Goal: Task Accomplishment & Management: Manage account settings

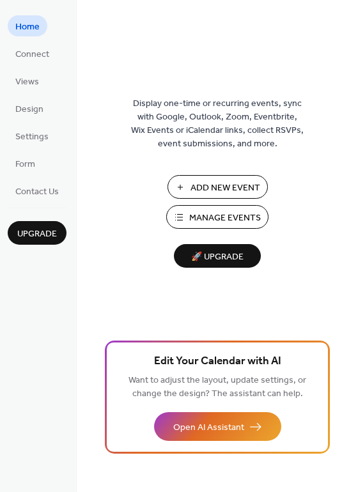
click at [216, 215] on span "Manage Events" at bounding box center [225, 217] width 72 height 13
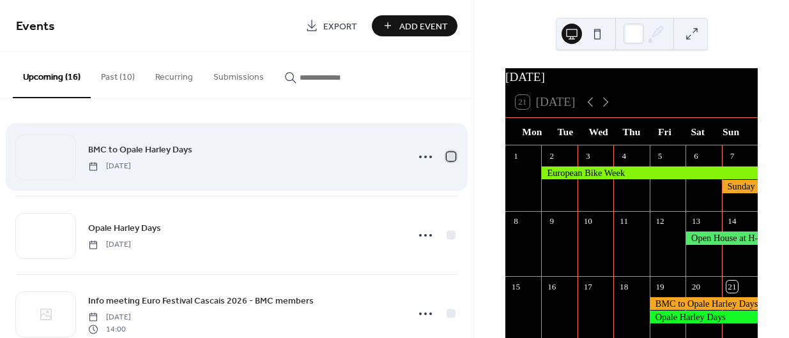
click at [450, 153] on div at bounding box center [450, 156] width 9 height 9
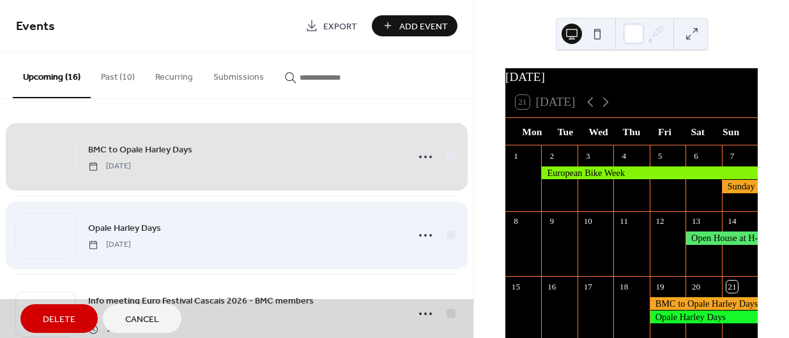
click at [447, 232] on div "Opale Harley Days Friday, September 19, 2025" at bounding box center [236, 235] width 441 height 79
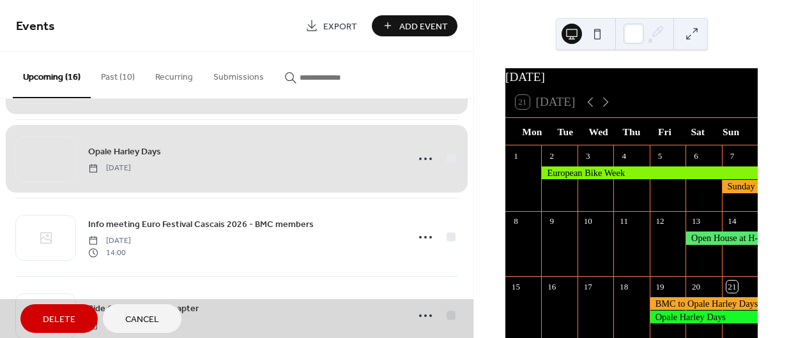
scroll to position [79, 0]
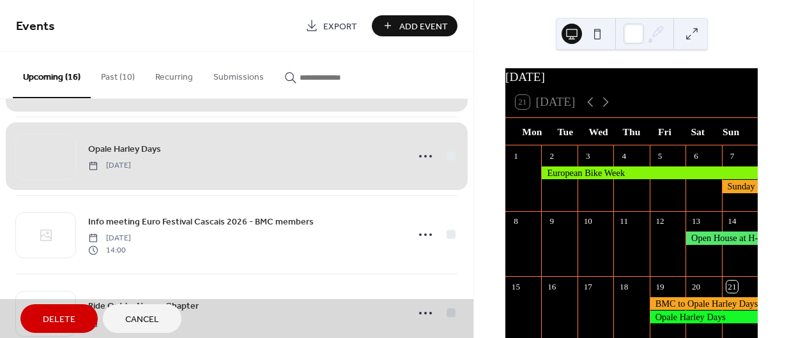
click at [66, 321] on span "Delete" at bounding box center [59, 320] width 33 height 13
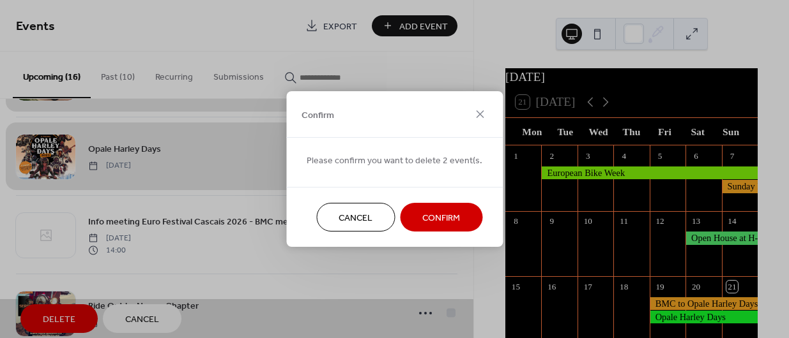
click at [401, 220] on button "Confirm" at bounding box center [441, 217] width 82 height 29
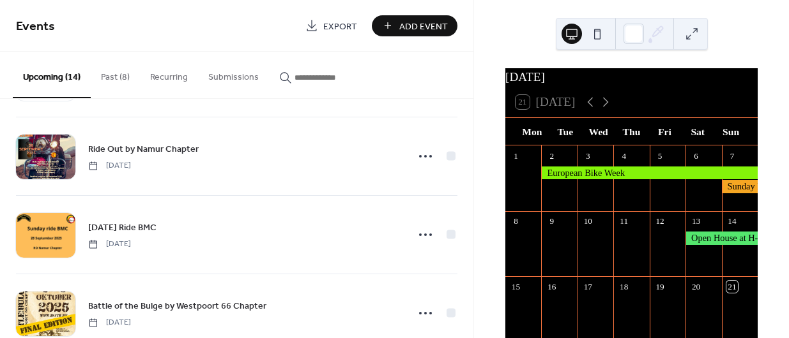
click at [118, 78] on button "Past (8)" at bounding box center [115, 74] width 49 height 45
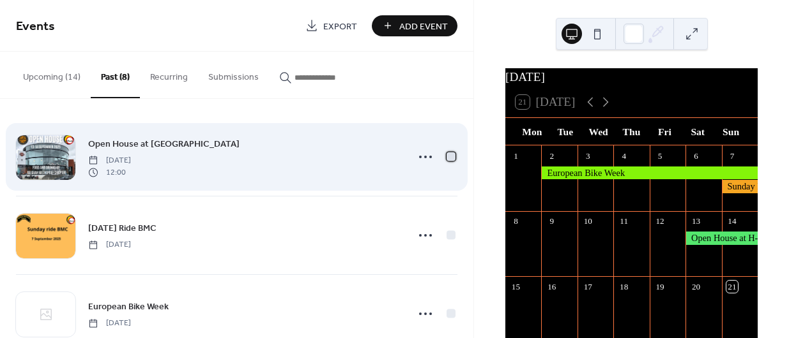
click at [450, 155] on div at bounding box center [450, 156] width 9 height 9
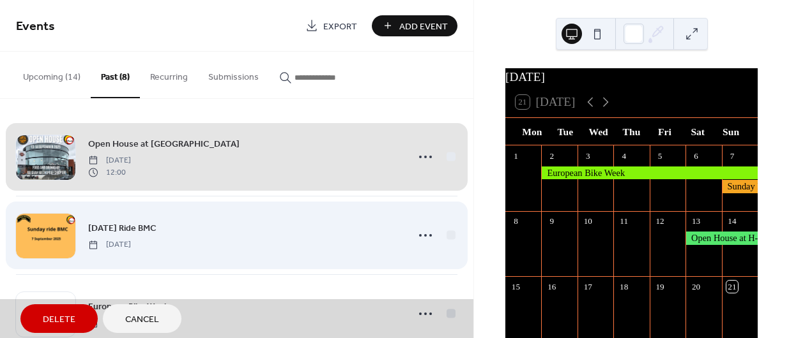
click at [446, 231] on div "Sunday Ride BMC Sunday, September 7, 2025" at bounding box center [236, 235] width 441 height 79
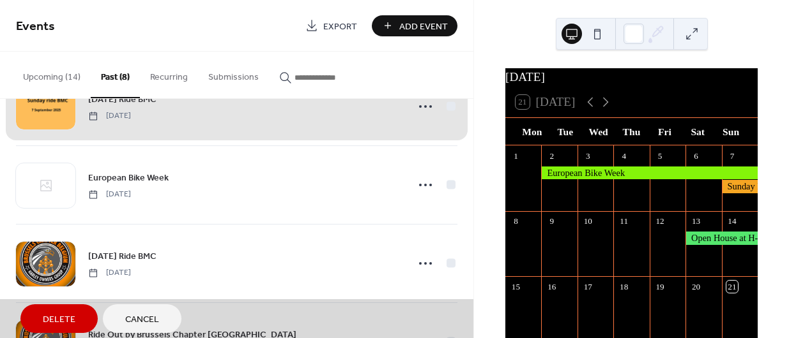
scroll to position [131, 0]
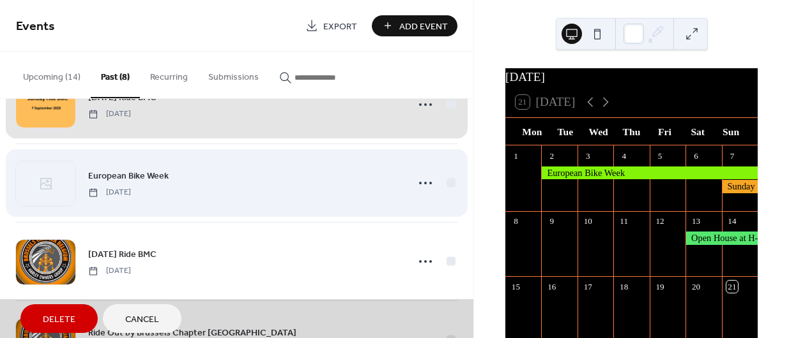
click at [445, 184] on div "European Bike Week Tuesday, September 2, 2025" at bounding box center [236, 183] width 441 height 79
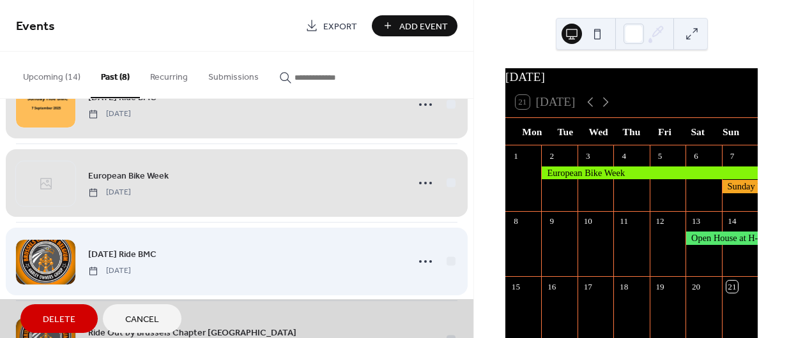
click at [446, 260] on div "Sunday Ride BMC Sunday, August 31, 2025" at bounding box center [236, 261] width 441 height 79
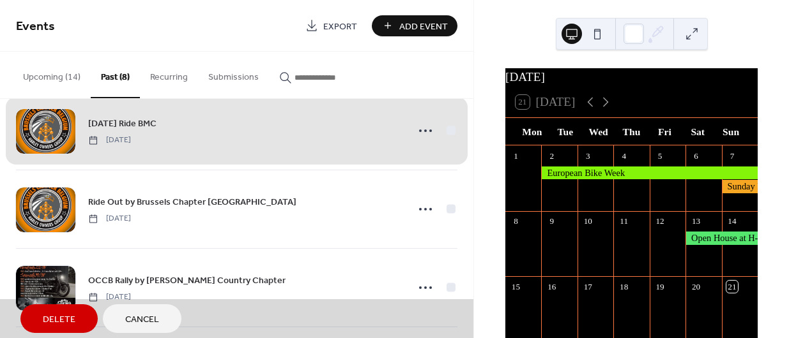
scroll to position [263, 0]
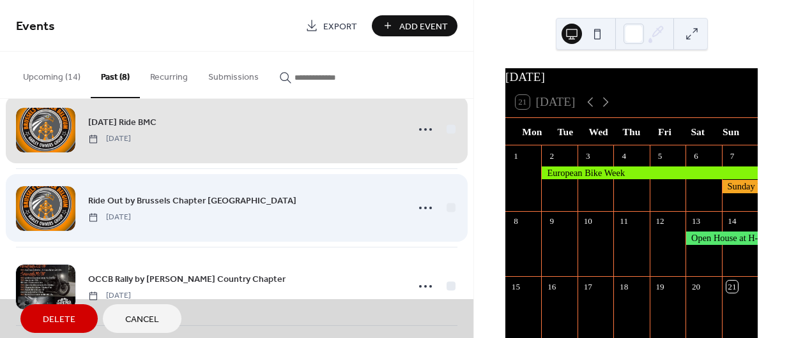
click at [445, 206] on div "Ride Out by Brussels Chapter Belgium Sunday, August 31, 2025" at bounding box center [236, 208] width 441 height 79
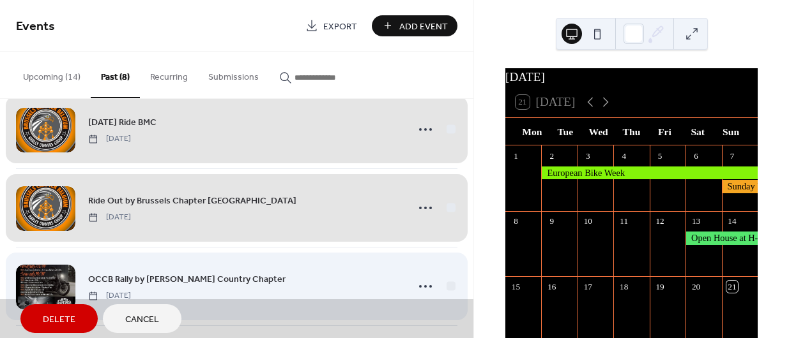
click at [446, 284] on div "OCCB Rally by Orval Country Chapter Saturday, August 30, 2025" at bounding box center [236, 286] width 441 height 79
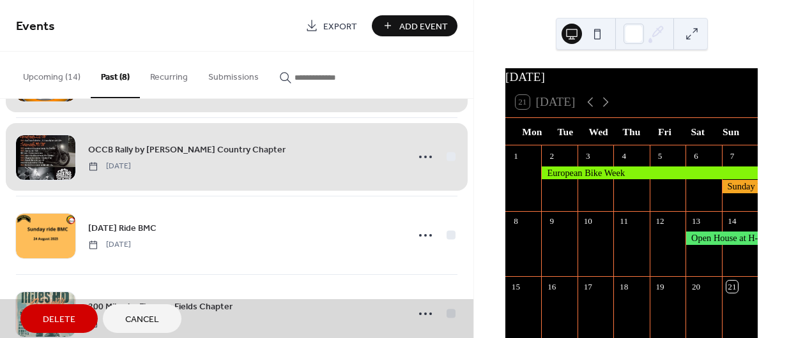
scroll to position [393, 0]
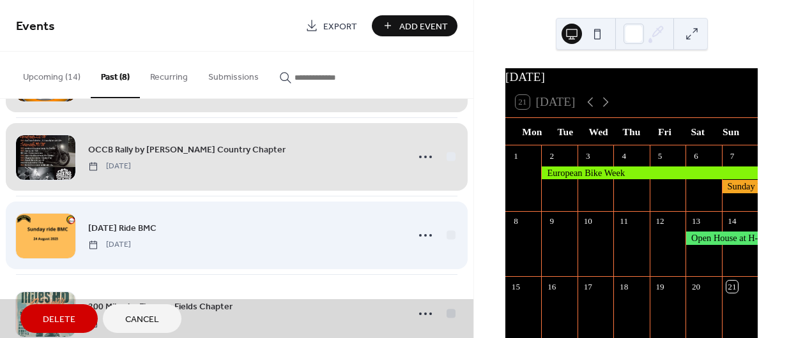
click at [445, 238] on div "Sunday Ride BMC Sunday, August 24, 2025" at bounding box center [236, 235] width 441 height 79
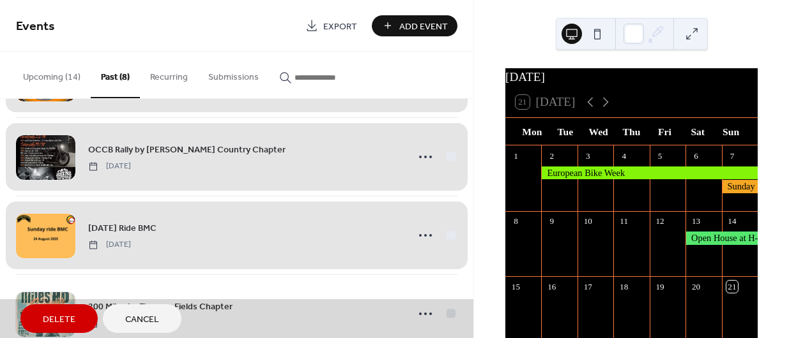
scroll to position [424, 0]
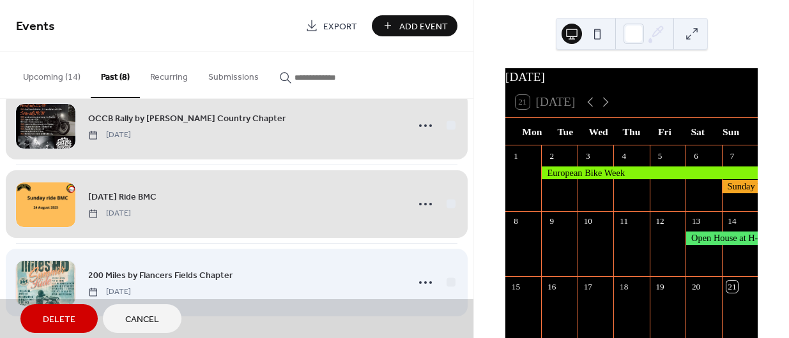
click at [446, 284] on div "200 Miles by Flancers Fields Chapter Saturday, August 23, 2025" at bounding box center [236, 282] width 441 height 79
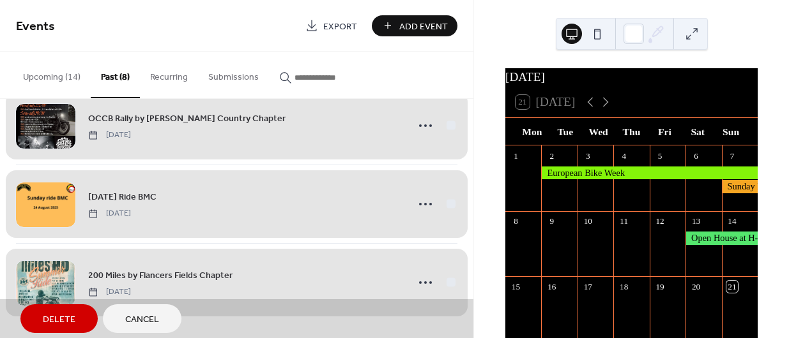
click at [59, 319] on span "Delete" at bounding box center [59, 320] width 33 height 13
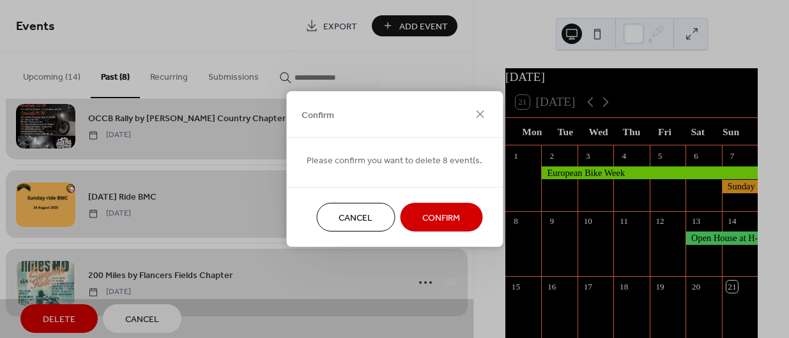
click at [409, 216] on button "Confirm" at bounding box center [441, 217] width 82 height 29
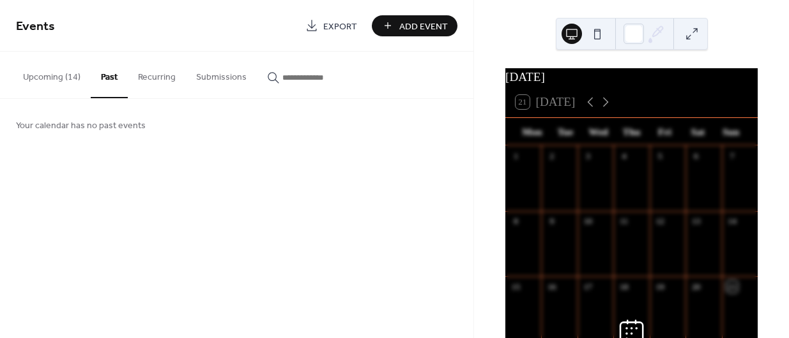
scroll to position [0, 0]
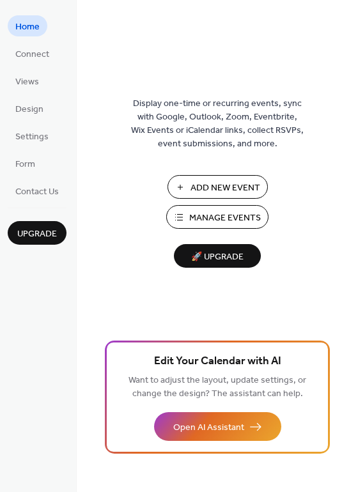
click at [241, 181] on span "Add New Event" at bounding box center [225, 187] width 70 height 13
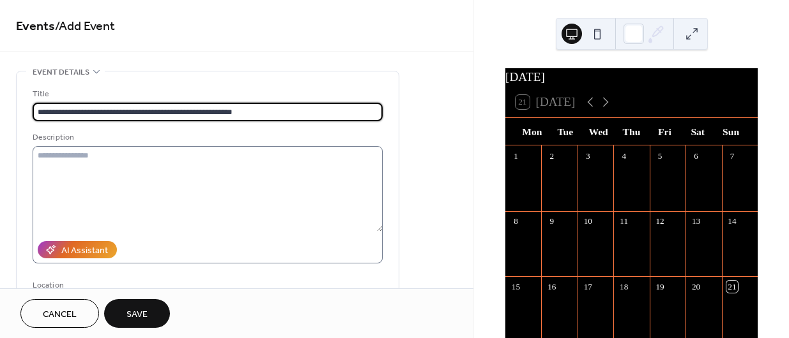
type input "**********"
click at [222, 156] on textarea at bounding box center [208, 189] width 350 height 86
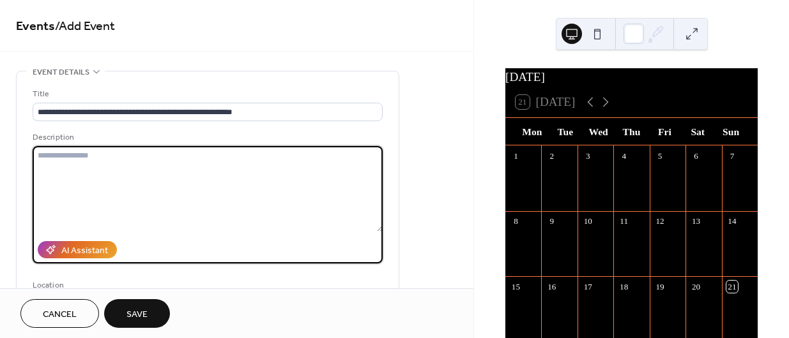
paste textarea "**********"
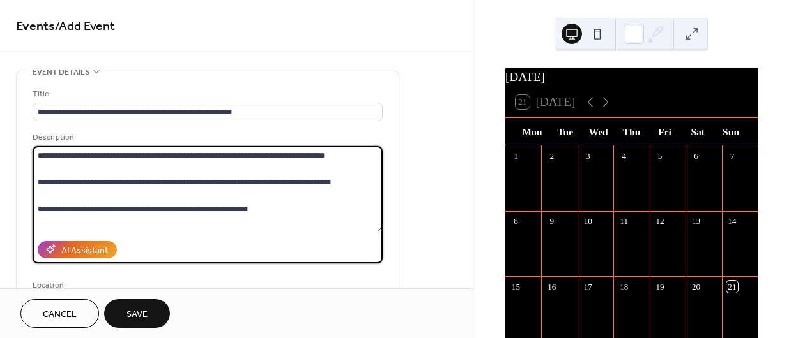
click at [192, 167] on textarea at bounding box center [208, 189] width 351 height 86
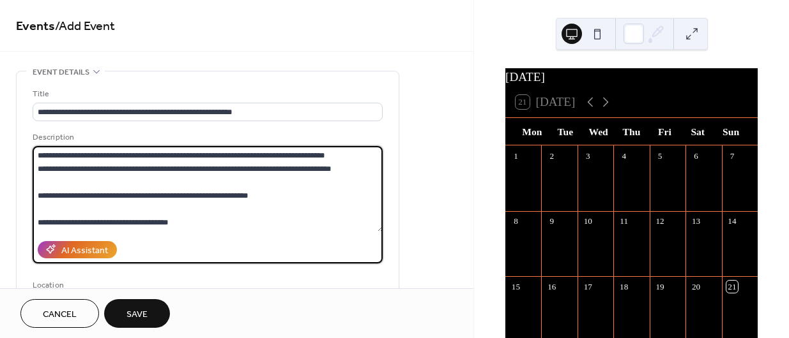
drag, startPoint x: 192, startPoint y: 167, endPoint x: 183, endPoint y: 182, distance: 16.9
click at [183, 182] on textarea at bounding box center [208, 189] width 351 height 86
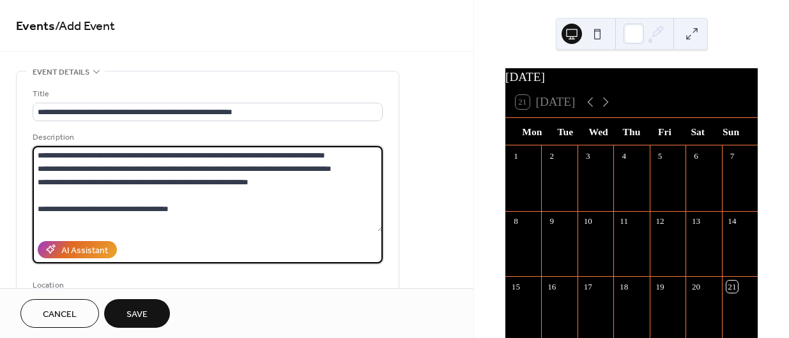
click at [177, 192] on textarea at bounding box center [208, 189] width 351 height 86
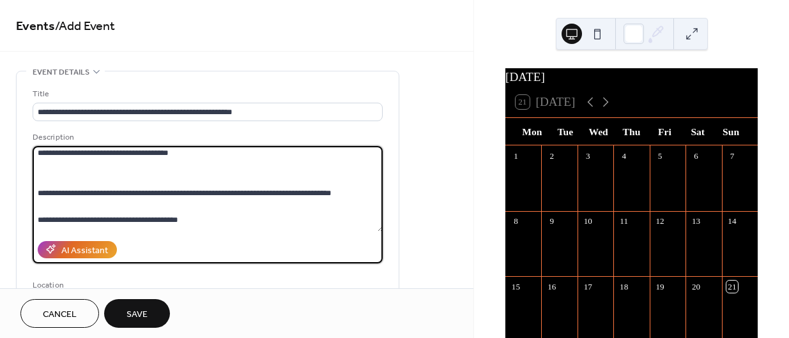
scroll to position [44, 0]
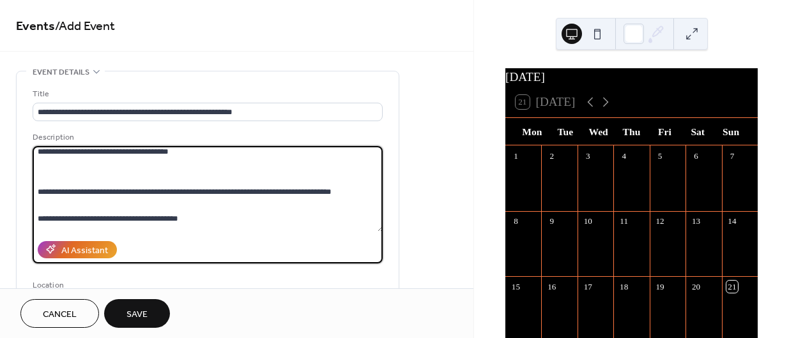
click at [145, 172] on textarea at bounding box center [208, 189] width 351 height 86
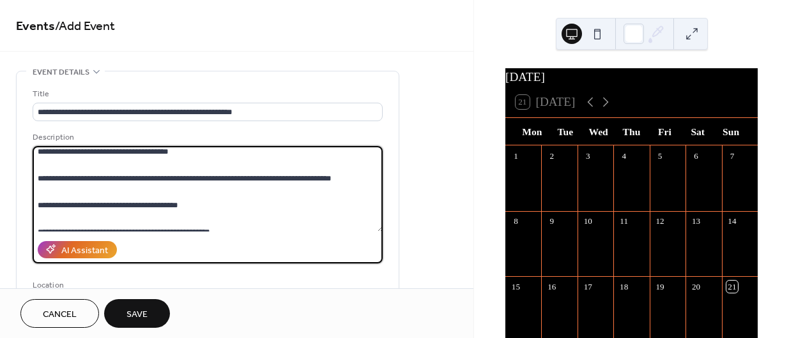
click at [142, 188] on textarea at bounding box center [208, 189] width 351 height 86
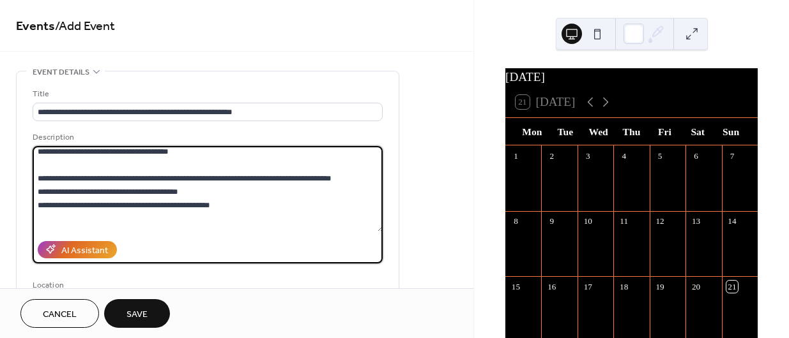
click at [124, 166] on textarea at bounding box center [208, 189] width 351 height 86
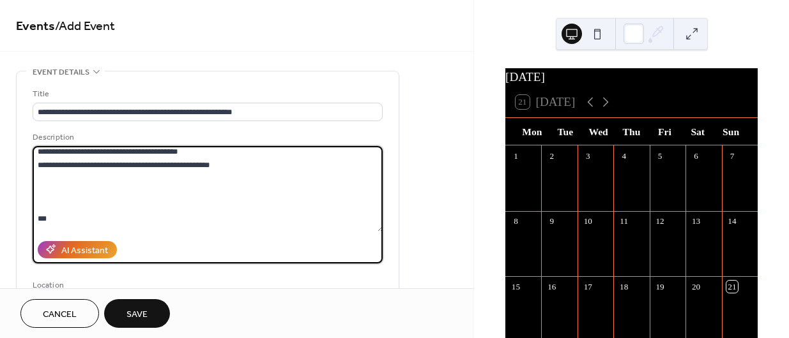
scroll to position [76, 0]
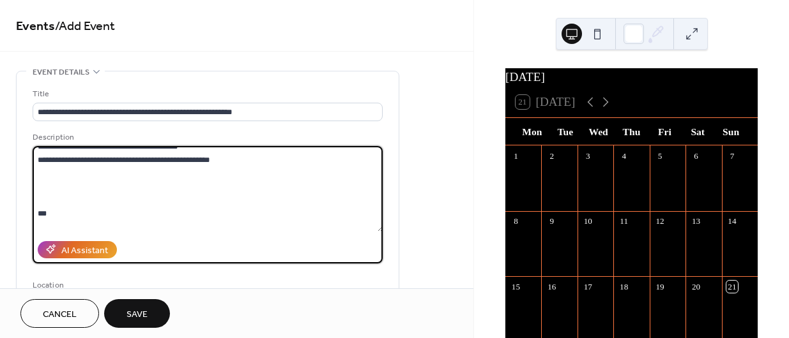
click at [119, 186] on textarea at bounding box center [208, 189] width 351 height 86
click at [109, 205] on textarea at bounding box center [208, 189] width 351 height 86
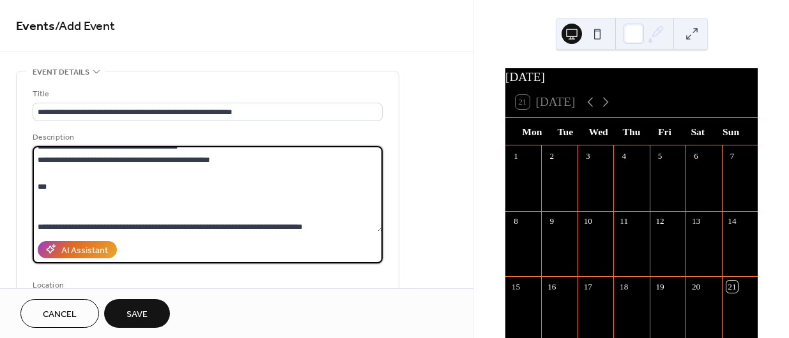
click at [108, 206] on textarea at bounding box center [208, 189] width 351 height 86
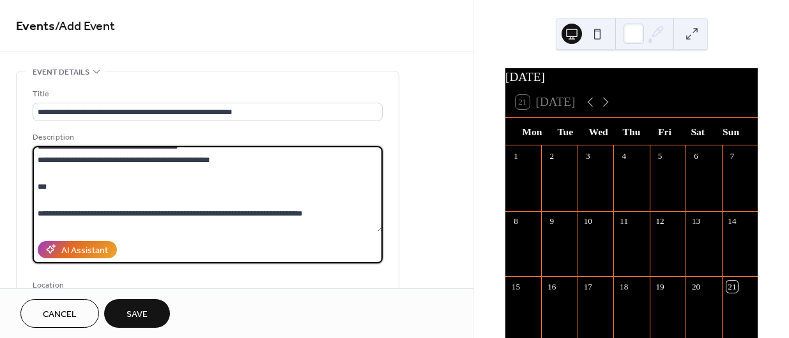
click at [105, 225] on textarea at bounding box center [208, 189] width 351 height 86
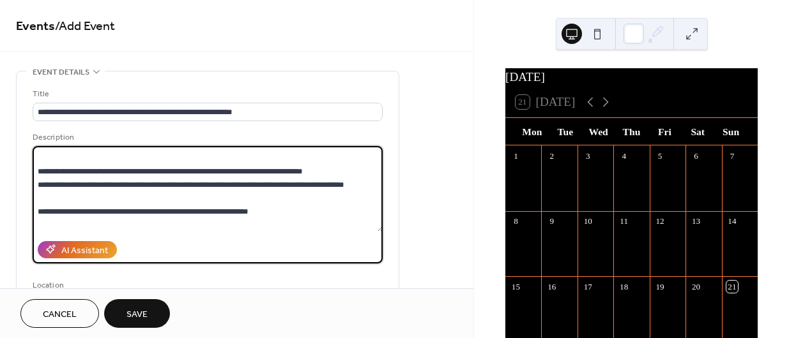
scroll to position [119, 0]
click at [102, 202] on textarea at bounding box center [208, 189] width 351 height 86
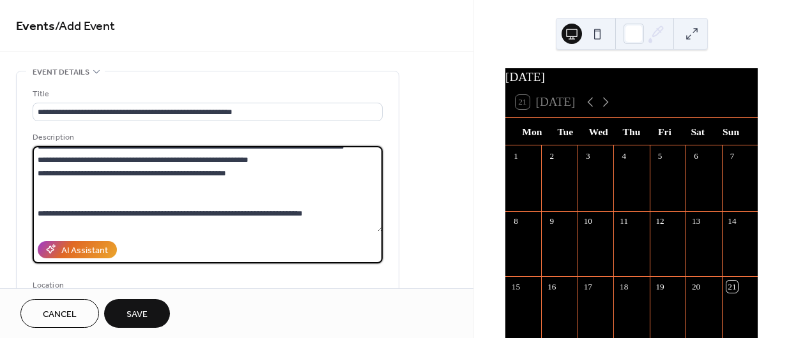
scroll to position [158, 0]
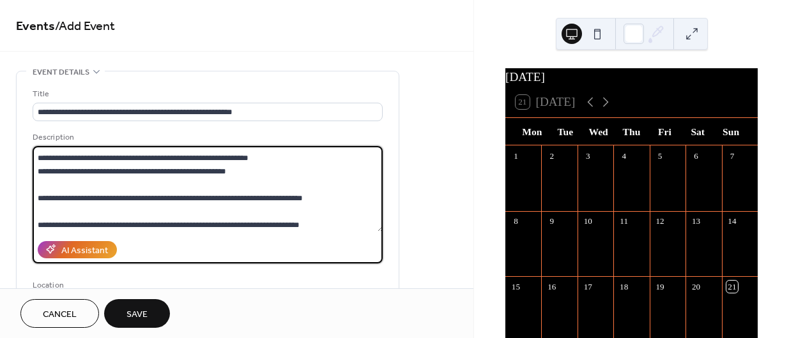
click at [92, 188] on textarea at bounding box center [208, 189] width 351 height 86
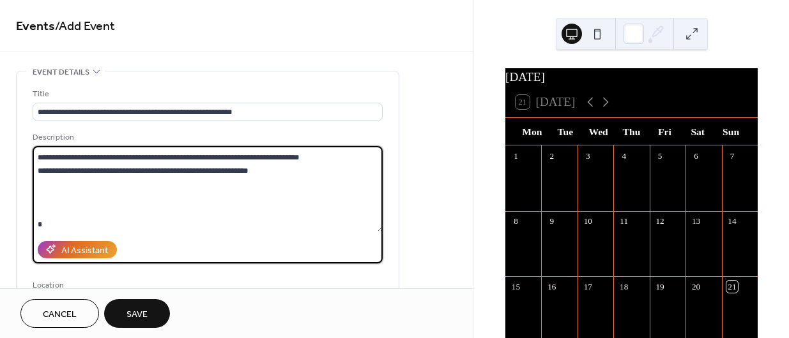
scroll to position [211, 0]
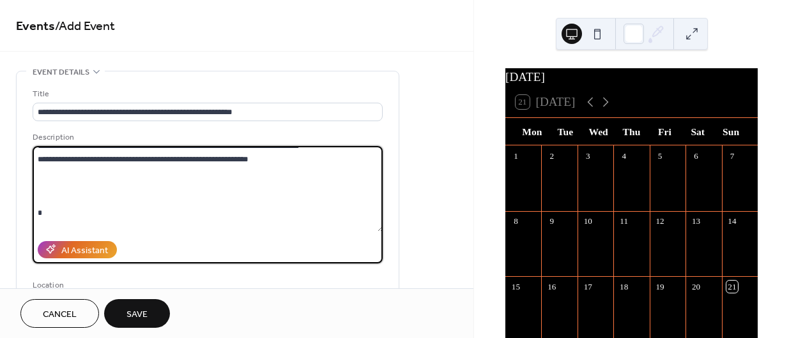
click at [74, 199] on textarea at bounding box center [208, 189] width 351 height 86
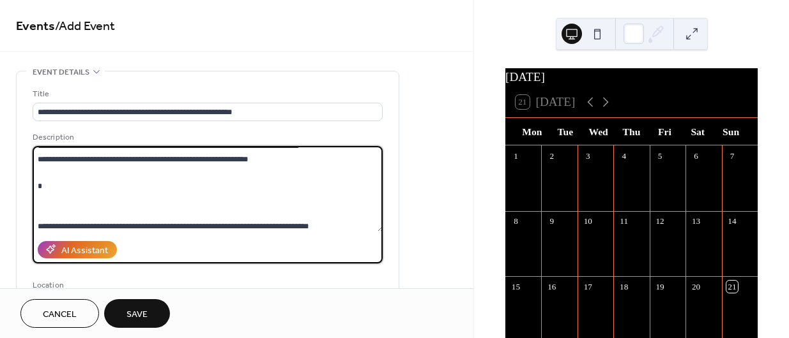
click at [72, 208] on textarea at bounding box center [208, 189] width 351 height 86
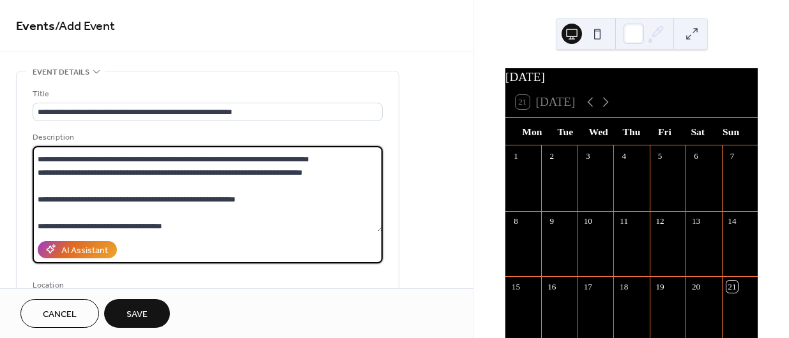
scroll to position [250, 0]
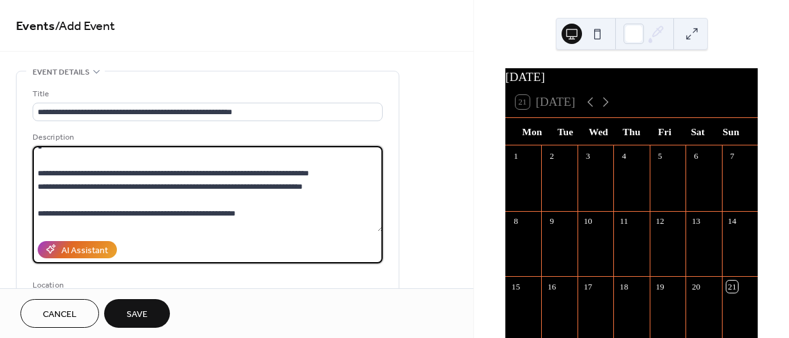
click at [66, 197] on textarea at bounding box center [208, 189] width 351 height 86
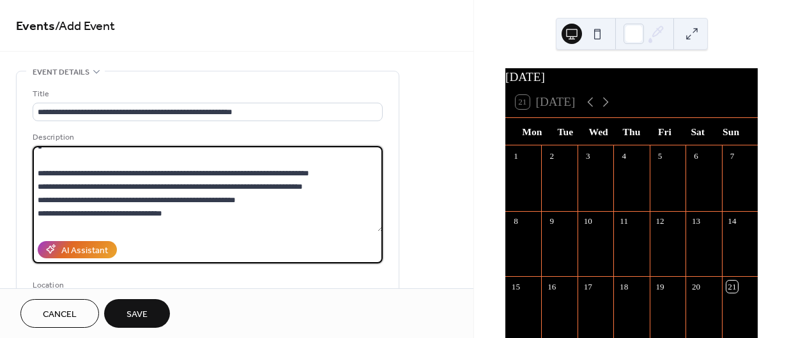
click at [59, 229] on textarea at bounding box center [208, 189] width 351 height 86
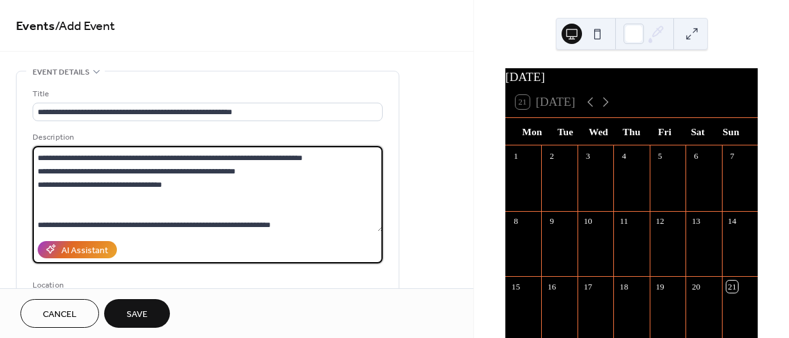
scroll to position [279, 0]
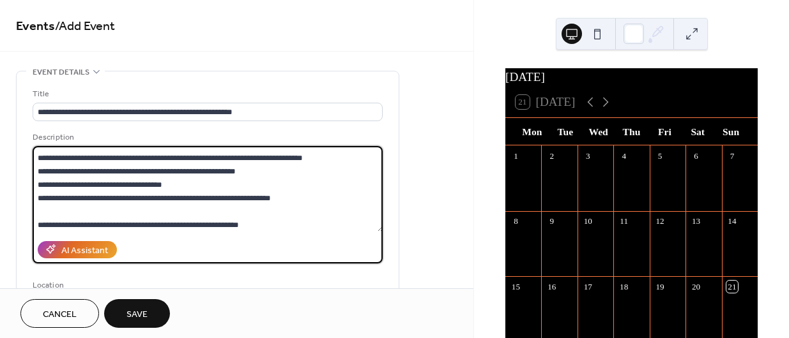
click at [57, 209] on textarea at bounding box center [208, 189] width 351 height 86
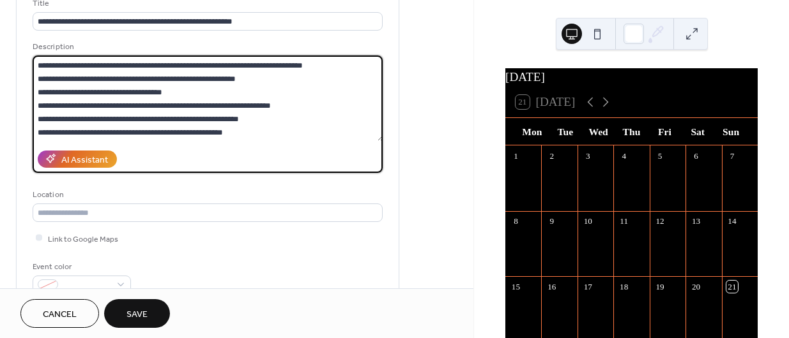
scroll to position [98, 0]
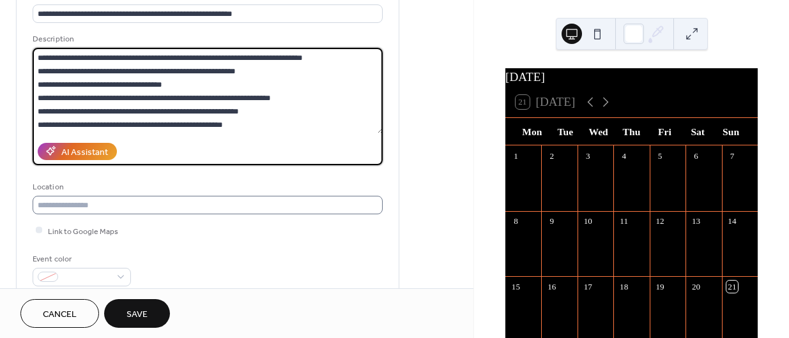
type textarea "**********"
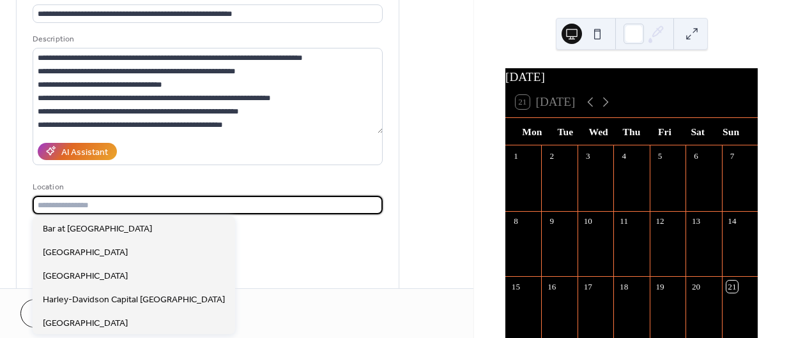
click at [110, 203] on input "text" at bounding box center [208, 205] width 350 height 19
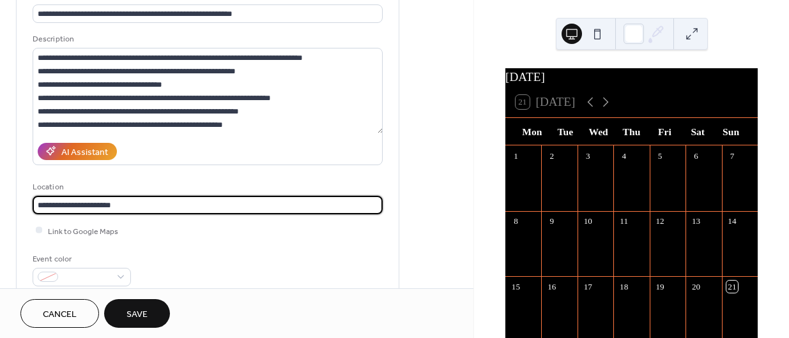
scroll to position [1, 0]
type input "**********"
click at [118, 274] on div at bounding box center [82, 277] width 98 height 19
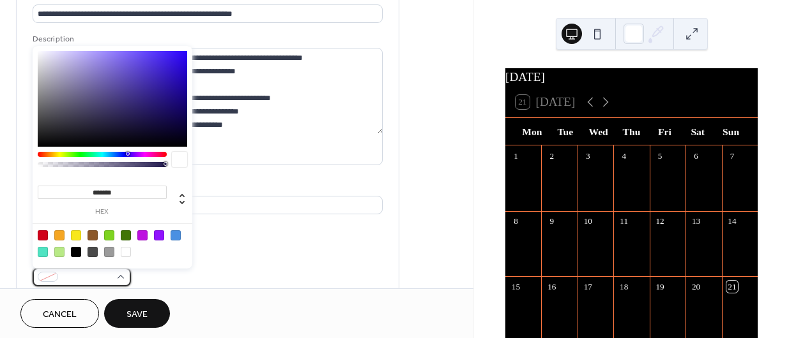
scroll to position [0, 0]
click at [59, 234] on div at bounding box center [59, 236] width 10 height 10
type input "*******"
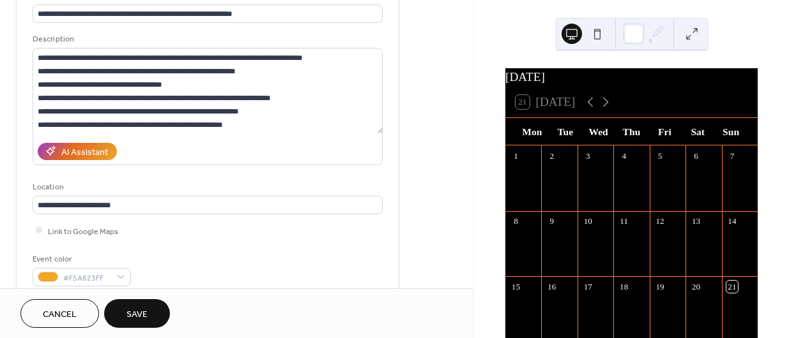
click at [210, 276] on div "Event color #F5A623FF" at bounding box center [208, 270] width 350 height 34
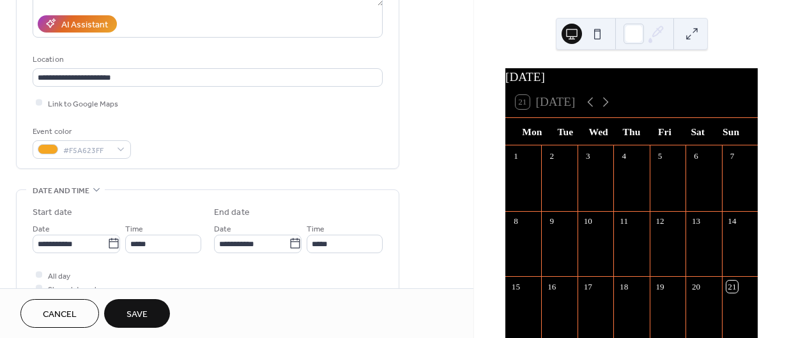
scroll to position [229, 0]
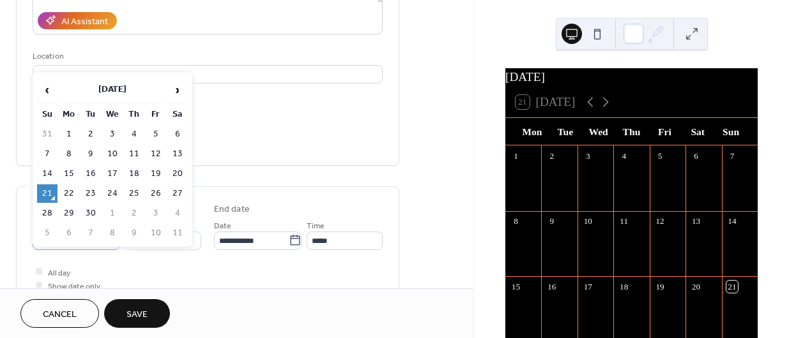
click at [110, 236] on icon at bounding box center [113, 240] width 13 height 13
click at [107, 236] on input "**********" at bounding box center [70, 241] width 75 height 19
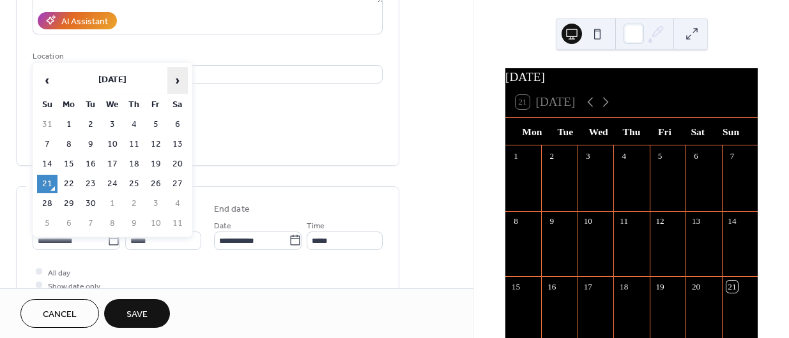
click at [177, 80] on span "›" at bounding box center [177, 81] width 19 height 26
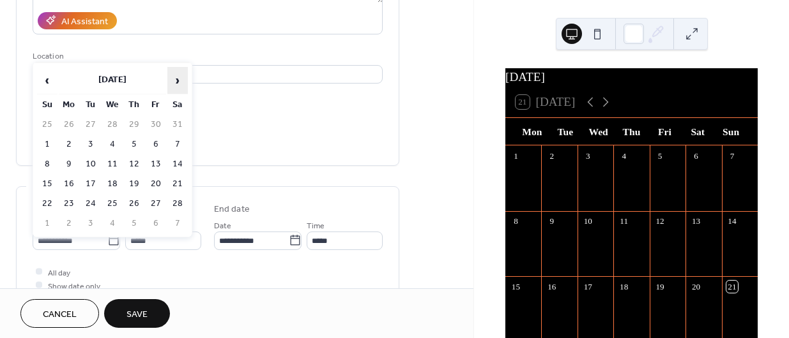
click at [177, 80] on span "›" at bounding box center [177, 81] width 19 height 26
click at [42, 82] on span "‹" at bounding box center [47, 81] width 19 height 26
click at [44, 137] on td "1" at bounding box center [47, 144] width 20 height 19
type input "**********"
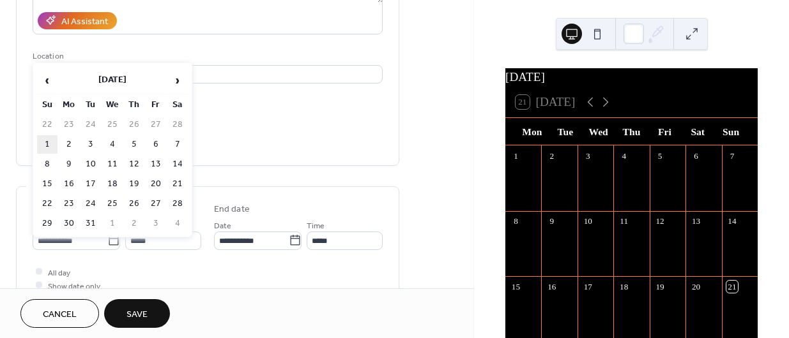
type input "**********"
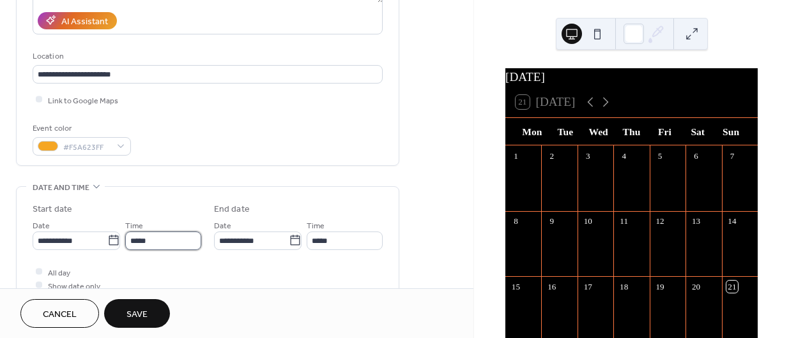
click at [155, 235] on input "*****" at bounding box center [163, 241] width 76 height 19
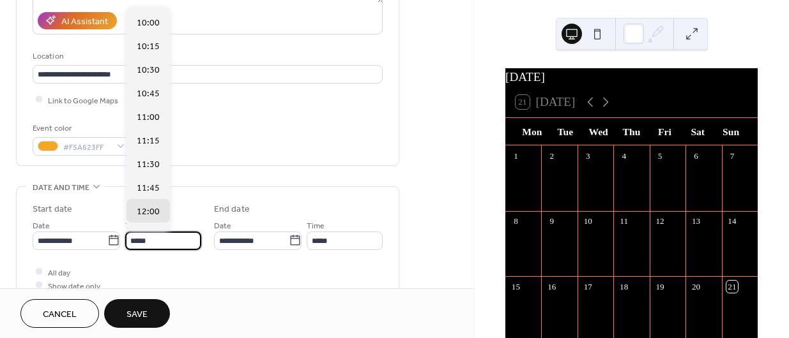
scroll to position [942, 0]
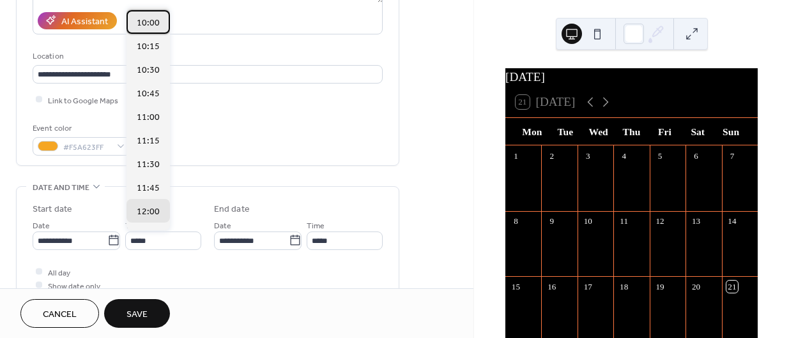
click at [148, 19] on span "10:00" at bounding box center [148, 23] width 23 height 13
type input "*****"
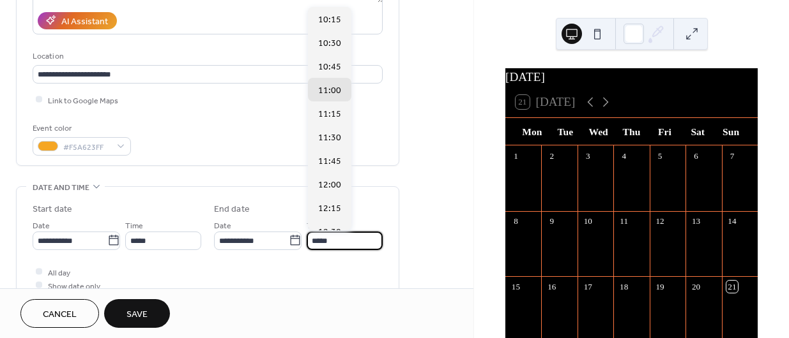
click at [330, 236] on input "*****" at bounding box center [345, 241] width 76 height 19
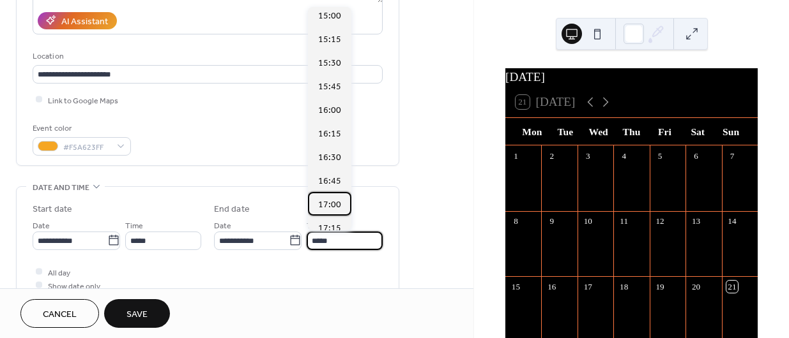
click at [325, 210] on span "17:00" at bounding box center [329, 205] width 23 height 13
type input "*****"
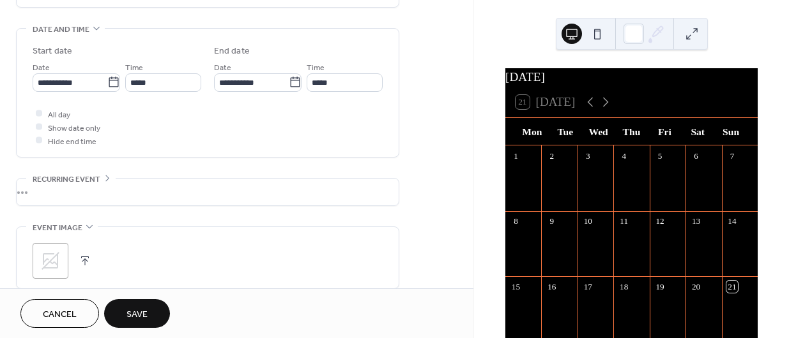
scroll to position [394, 0]
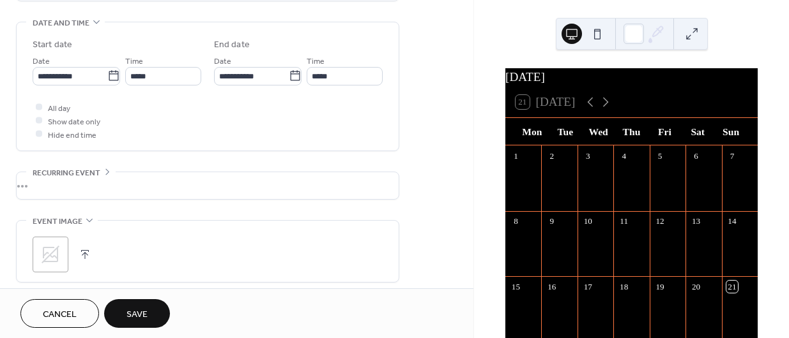
click at [80, 254] on button "button" at bounding box center [85, 255] width 18 height 18
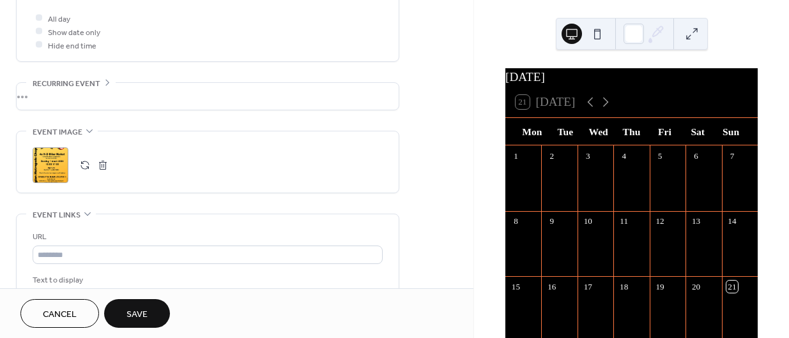
scroll to position [485, 0]
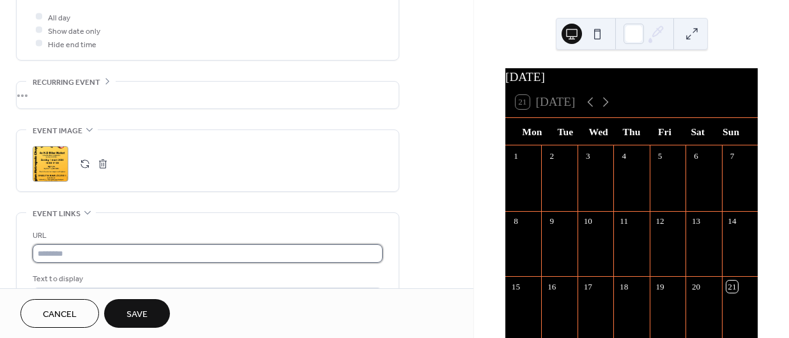
click at [191, 253] on input "text" at bounding box center [208, 254] width 350 height 19
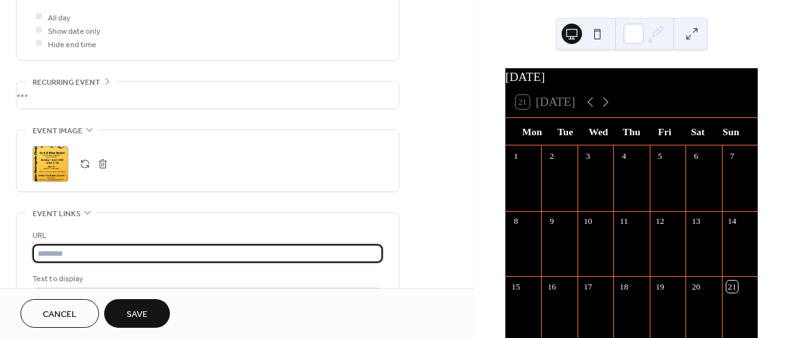
paste input "**********"
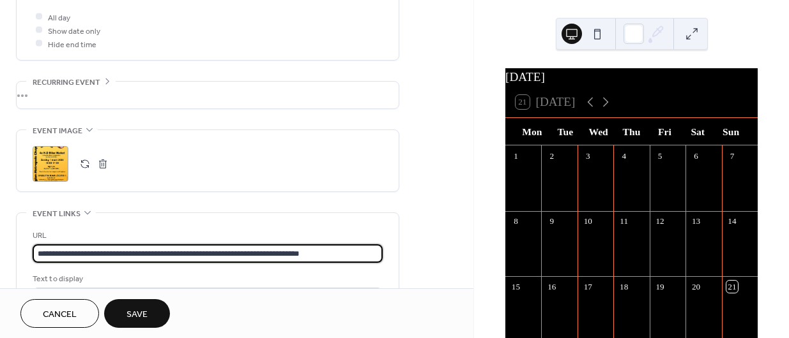
scroll to position [1, 0]
type input "**********"
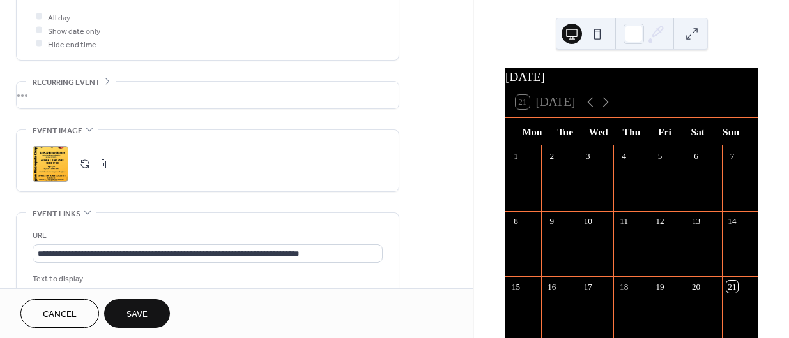
click at [139, 312] on span "Save" at bounding box center [136, 314] width 21 height 13
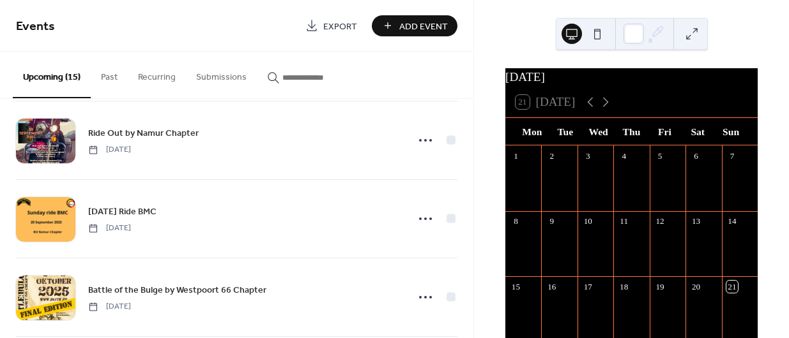
scroll to position [93, 0]
